Goal: Task Accomplishment & Management: Manage account settings

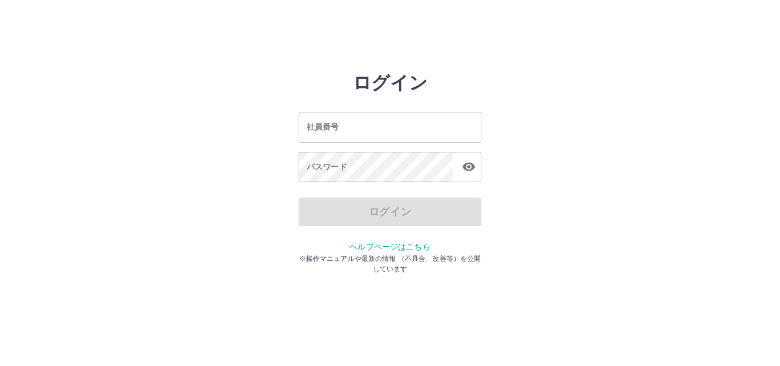
click at [330, 138] on input "社員番号" at bounding box center [390, 127] width 183 height 30
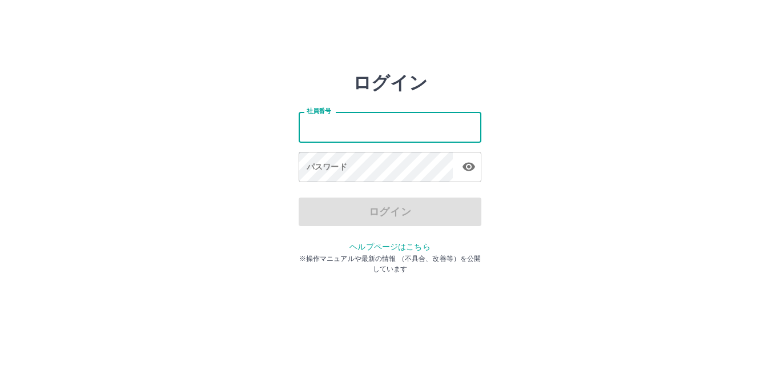
type input "*******"
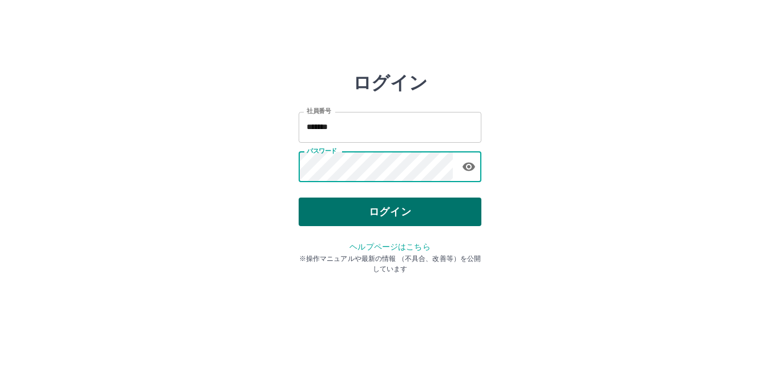
click at [405, 207] on button "ログイン" at bounding box center [390, 212] width 183 height 29
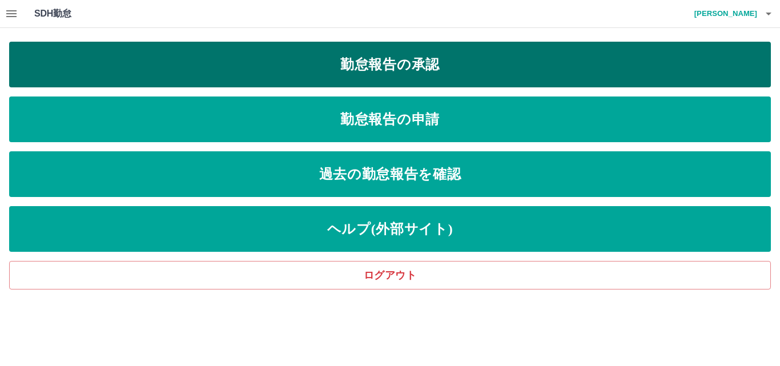
click at [340, 59] on link "勤怠報告の承認" at bounding box center [390, 65] width 762 height 46
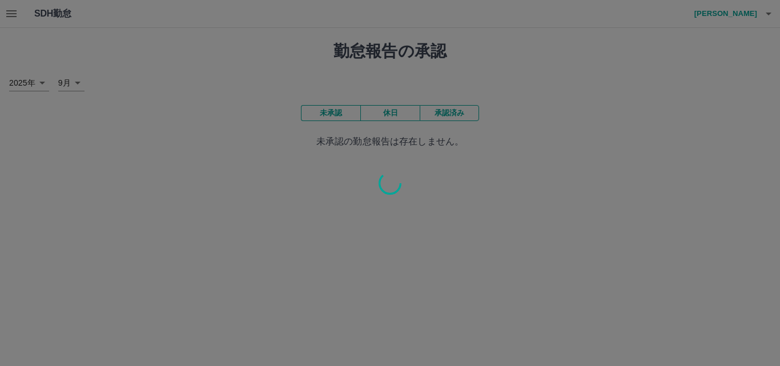
click at [464, 114] on div at bounding box center [390, 183] width 780 height 366
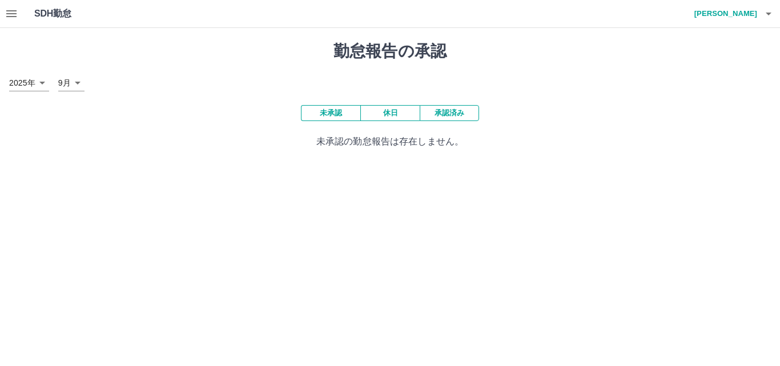
click at [464, 114] on button "承認済み" at bounding box center [449, 113] width 59 height 16
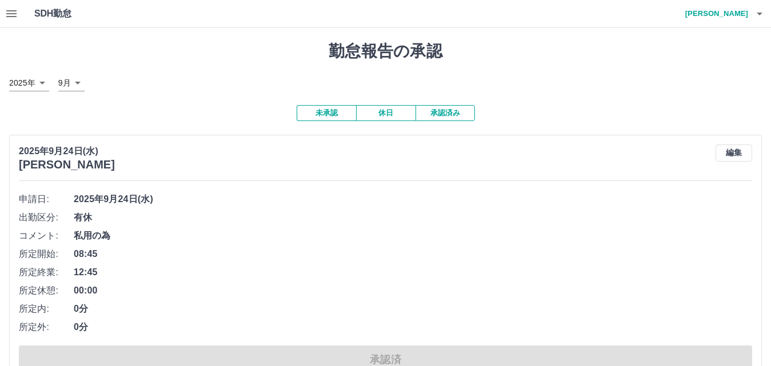
click at [325, 112] on button "未承認" at bounding box center [325, 113] width 59 height 16
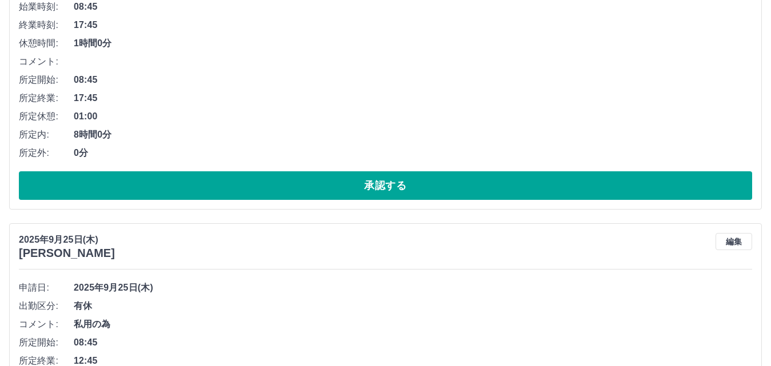
scroll to position [286, 0]
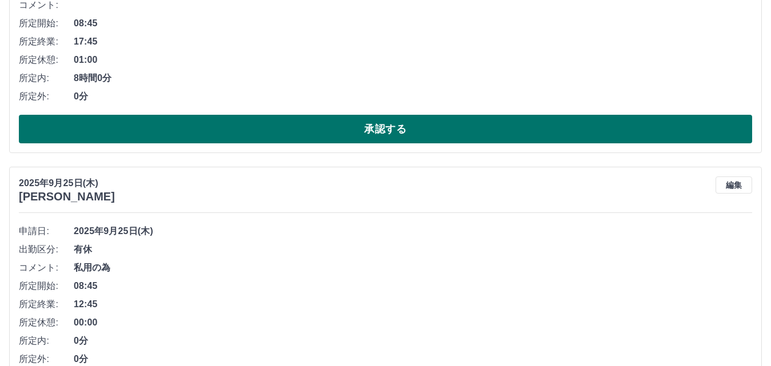
click at [318, 128] on button "承認する" at bounding box center [385, 129] width 733 height 29
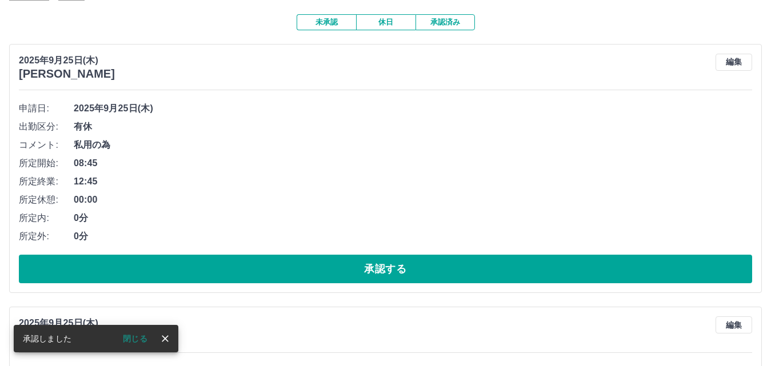
scroll to position [228, 0]
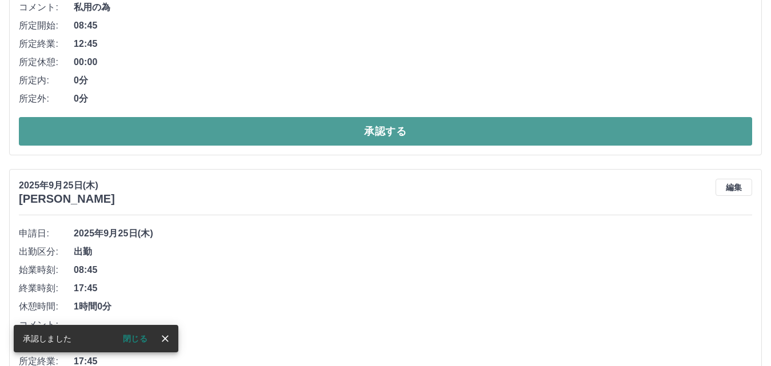
click at [260, 136] on button "承認する" at bounding box center [385, 131] width 733 height 29
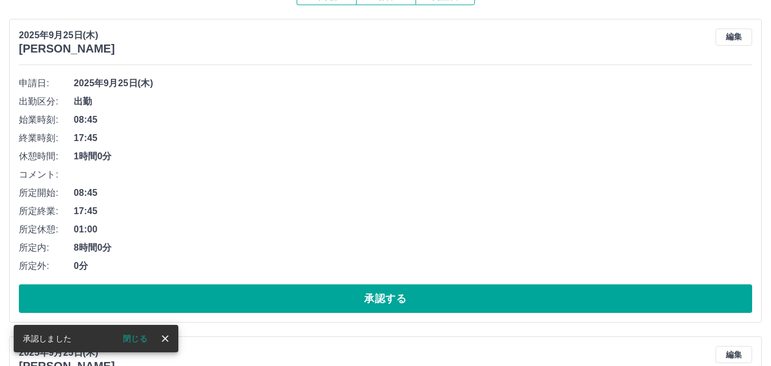
scroll to position [171, 0]
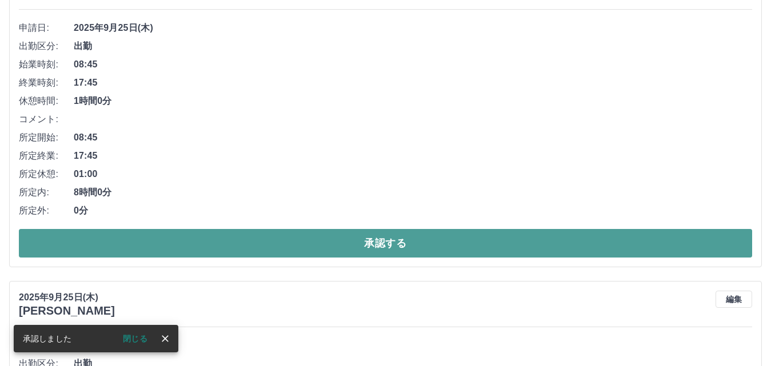
click at [209, 236] on button "承認する" at bounding box center [385, 243] width 733 height 29
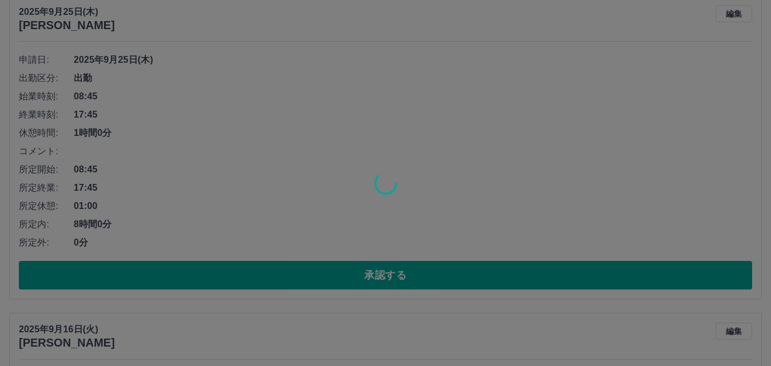
scroll to position [139, 0]
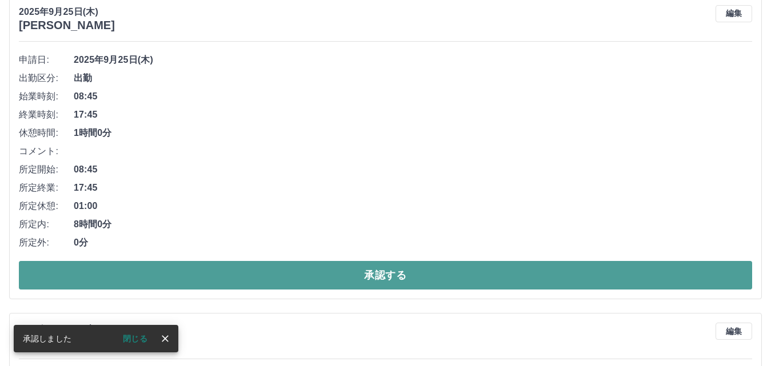
click at [215, 269] on button "承認する" at bounding box center [385, 275] width 733 height 29
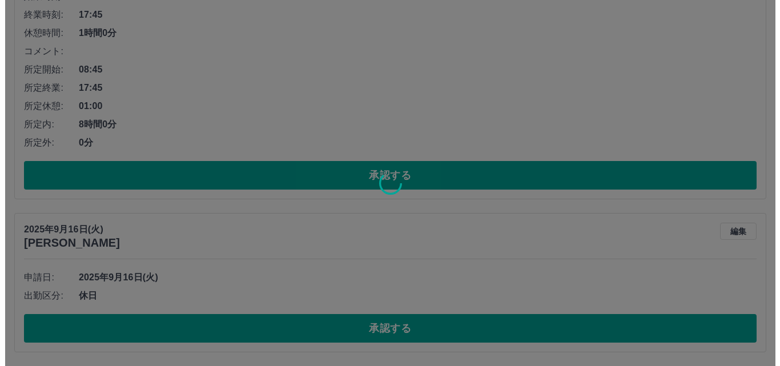
scroll to position [0, 0]
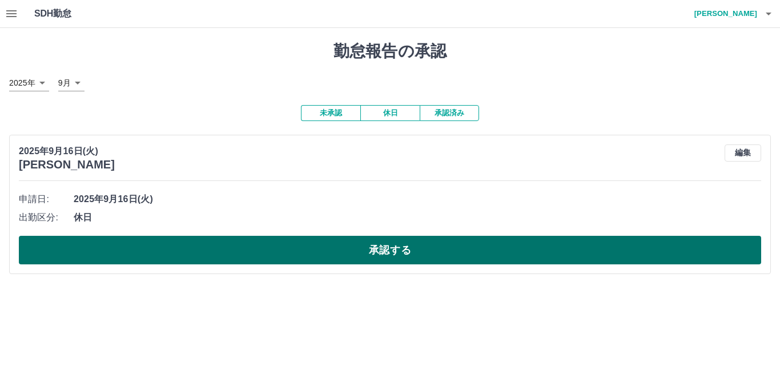
click at [230, 250] on button "承認する" at bounding box center [390, 250] width 743 height 29
